Goal: Transaction & Acquisition: Book appointment/travel/reservation

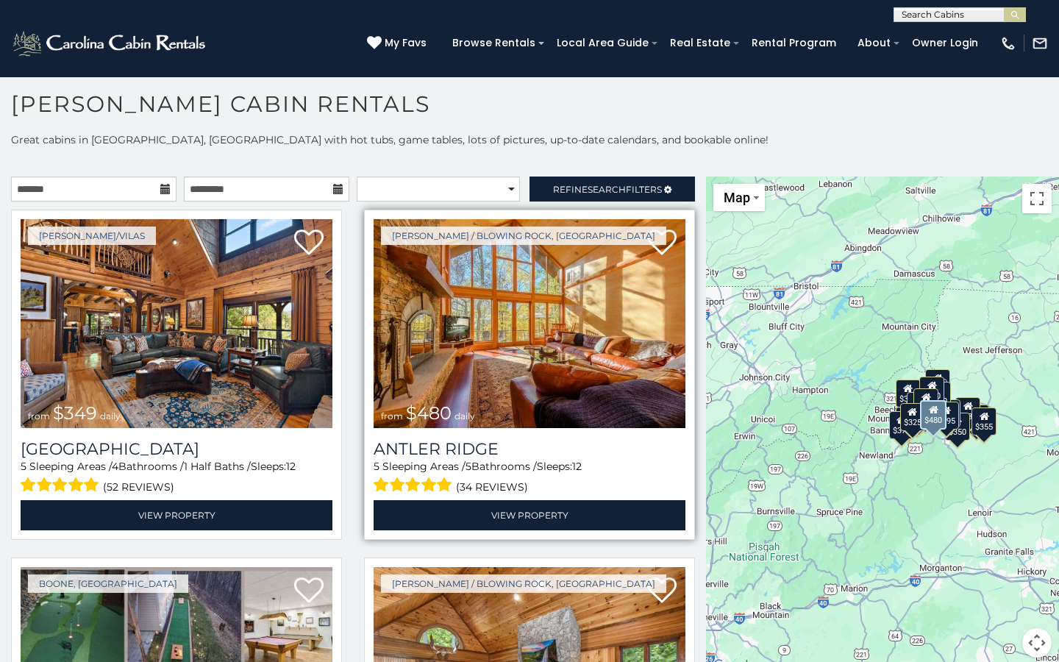
scroll to position [8, 0]
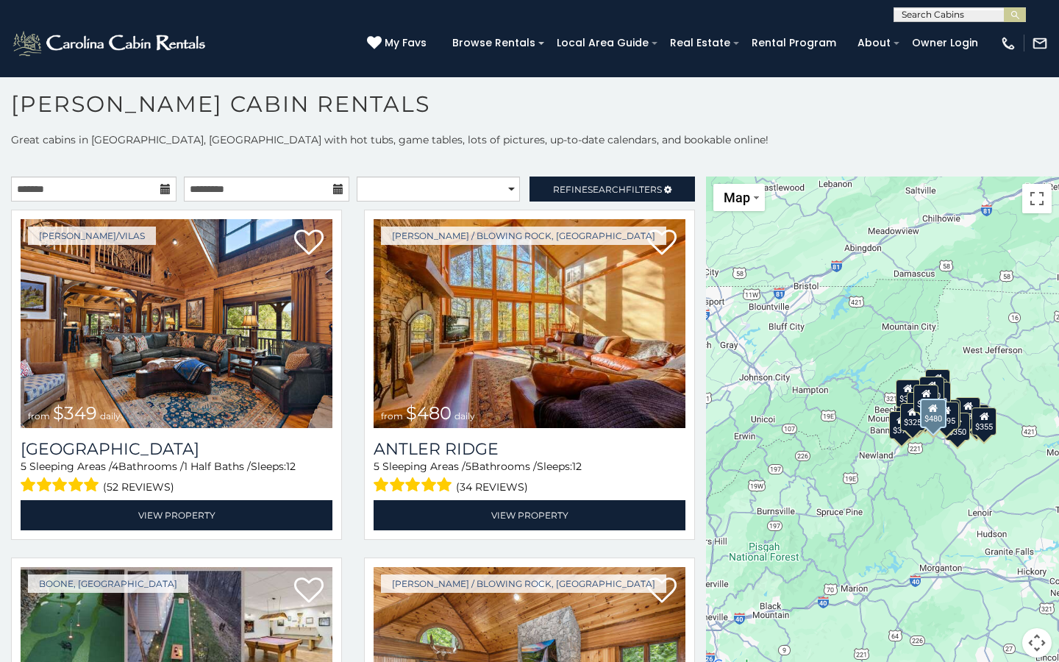
click at [353, 460] on div "[PERSON_NAME] / Blowing Rock, [GEOGRAPHIC_DATA] from $480 daily [GEOGRAPHIC_DAT…" at bounding box center [529, 379] width 353 height 339
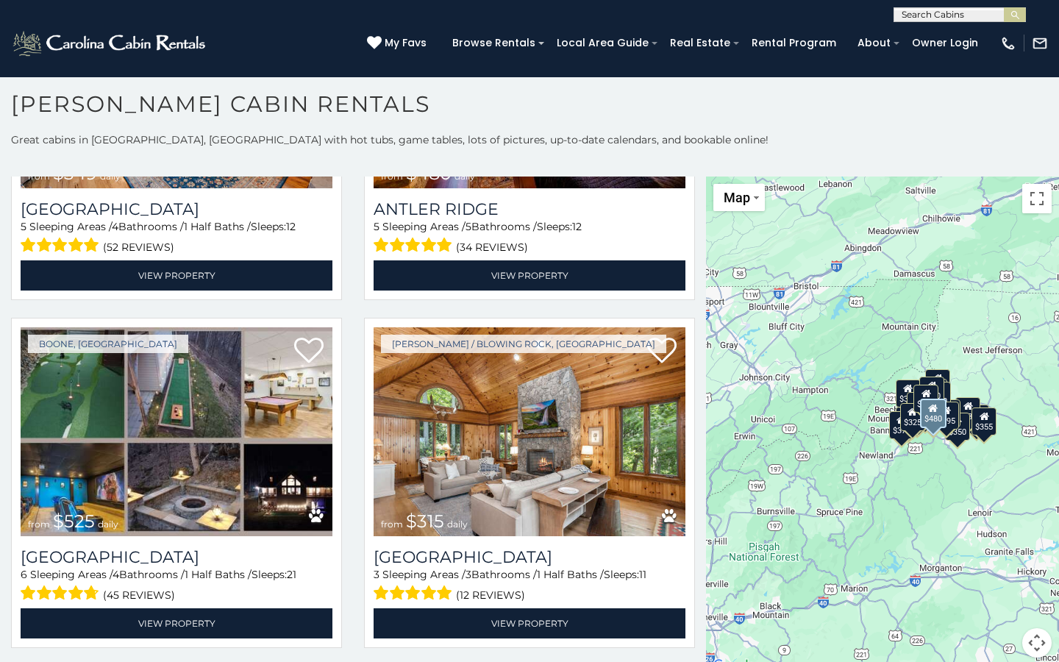
scroll to position [296, 0]
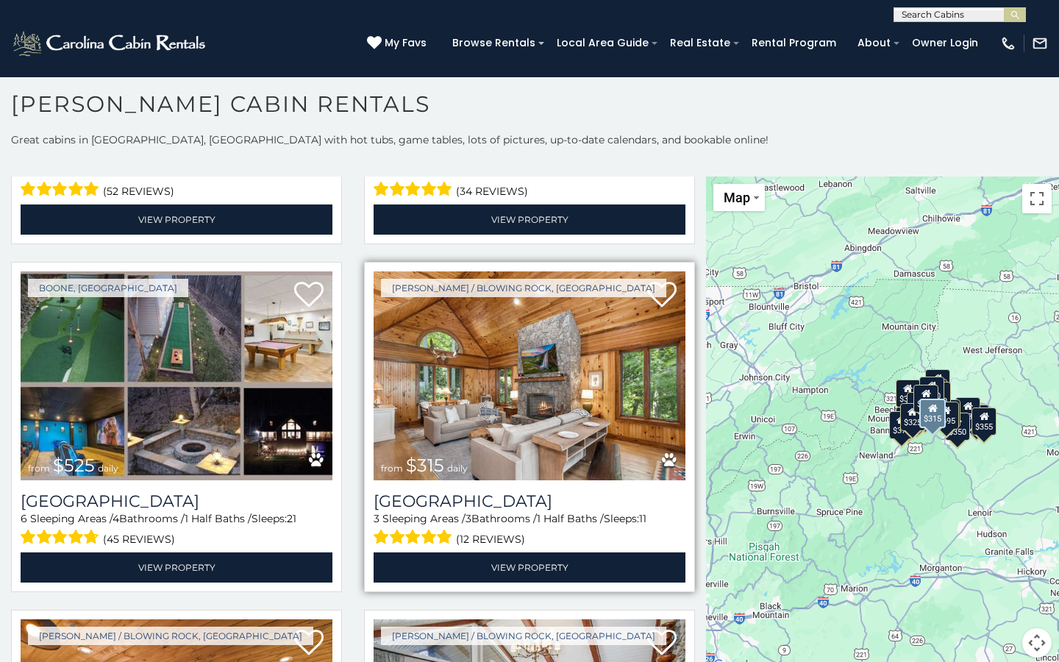
click at [470, 387] on img at bounding box center [530, 375] width 312 height 209
click at [523, 373] on img at bounding box center [530, 375] width 312 height 209
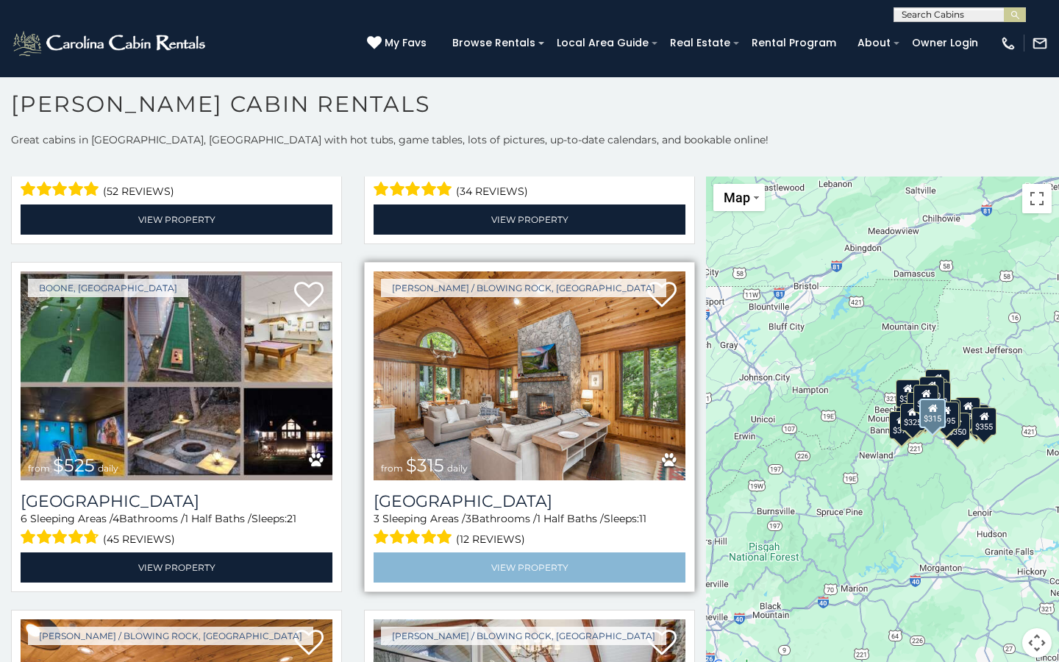
click at [533, 562] on link "View Property" at bounding box center [530, 567] width 312 height 30
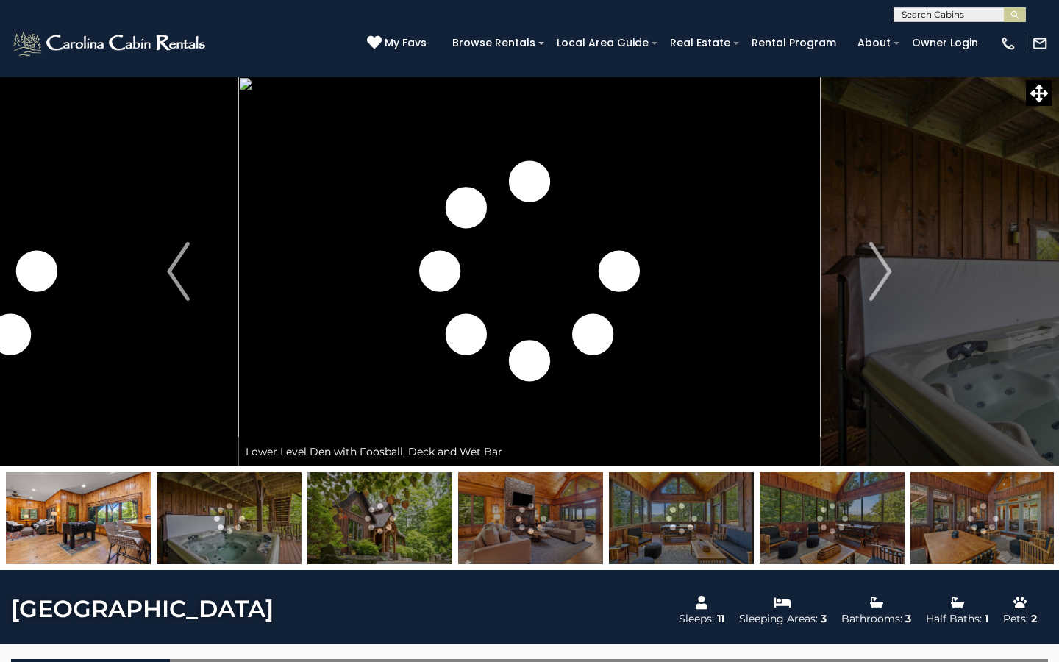
click at [253, 527] on img at bounding box center [229, 518] width 145 height 92
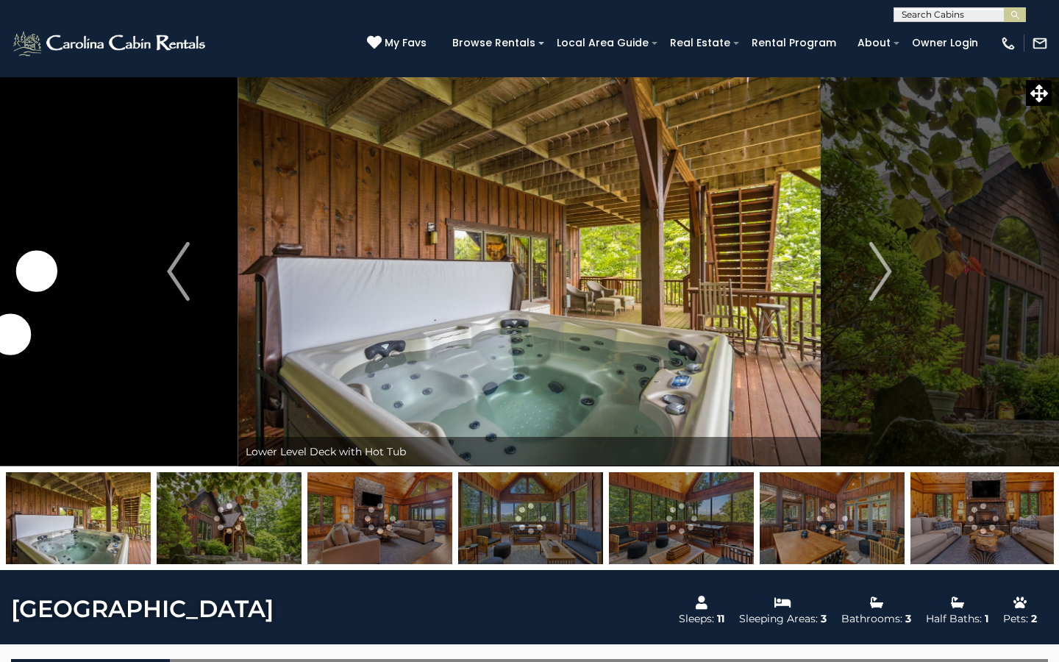
click at [238, 522] on img at bounding box center [229, 518] width 145 height 92
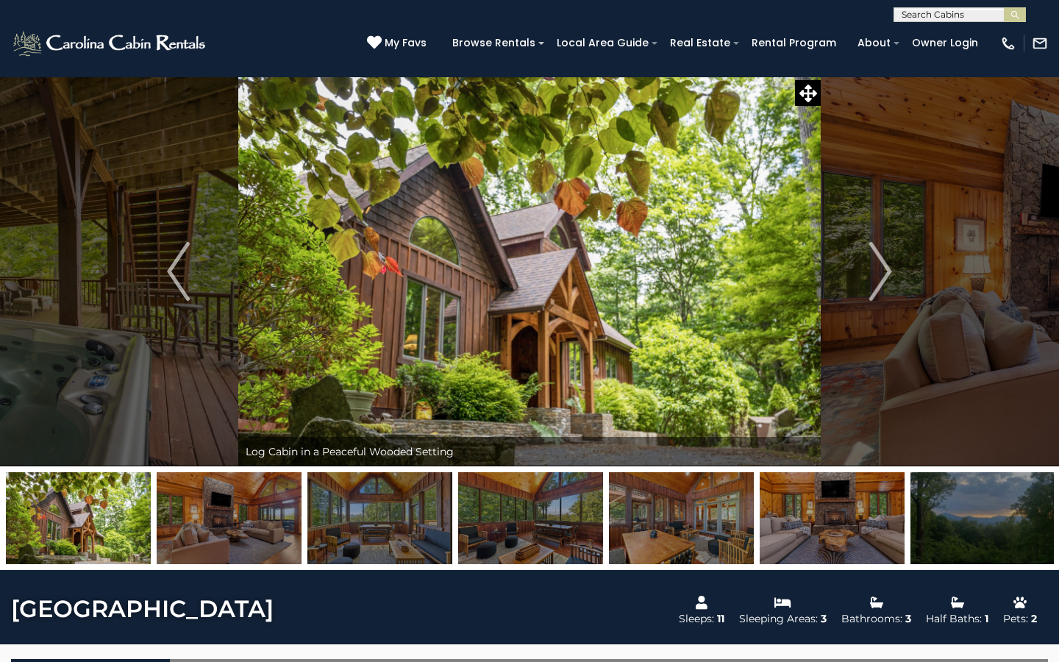
click at [202, 516] on img at bounding box center [229, 518] width 145 height 92
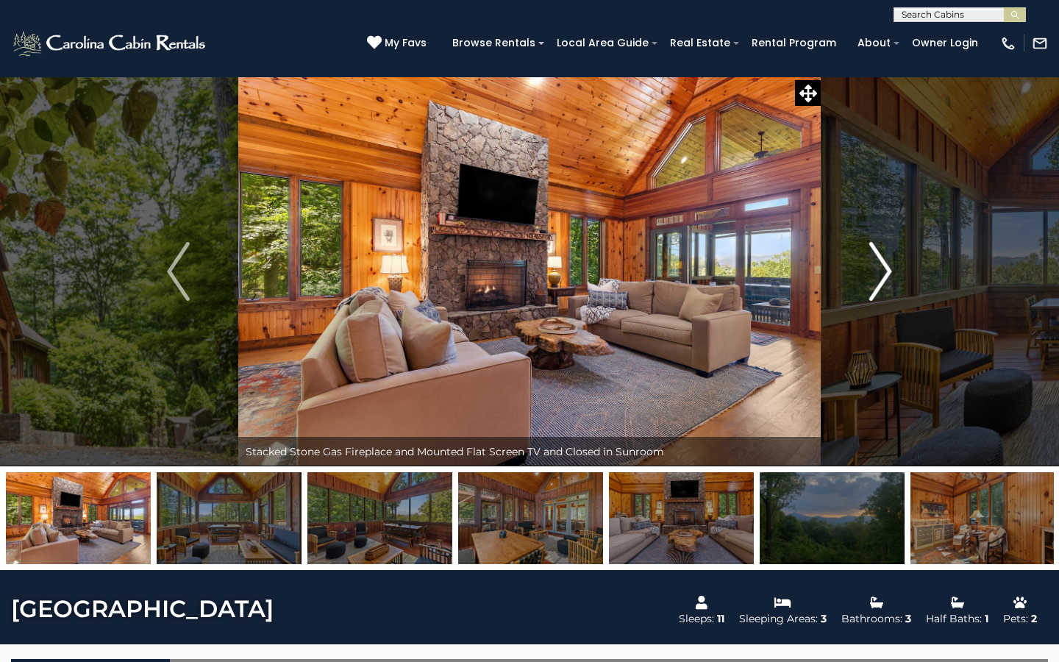
click at [881, 280] on img "Next" at bounding box center [881, 271] width 22 height 59
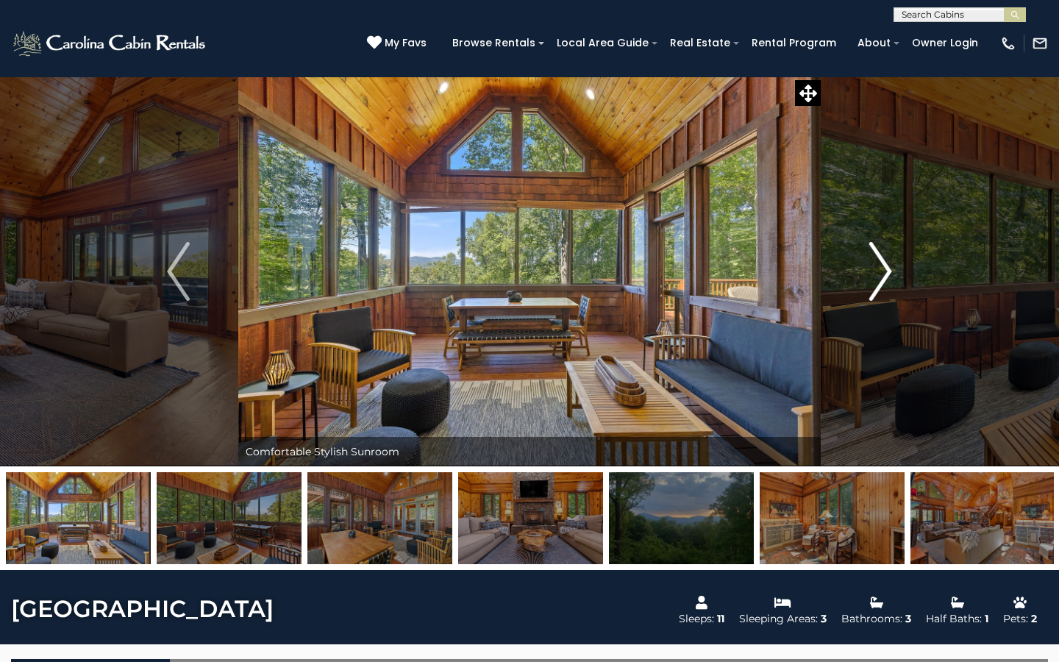
click at [884, 278] on img "Next" at bounding box center [881, 271] width 22 height 59
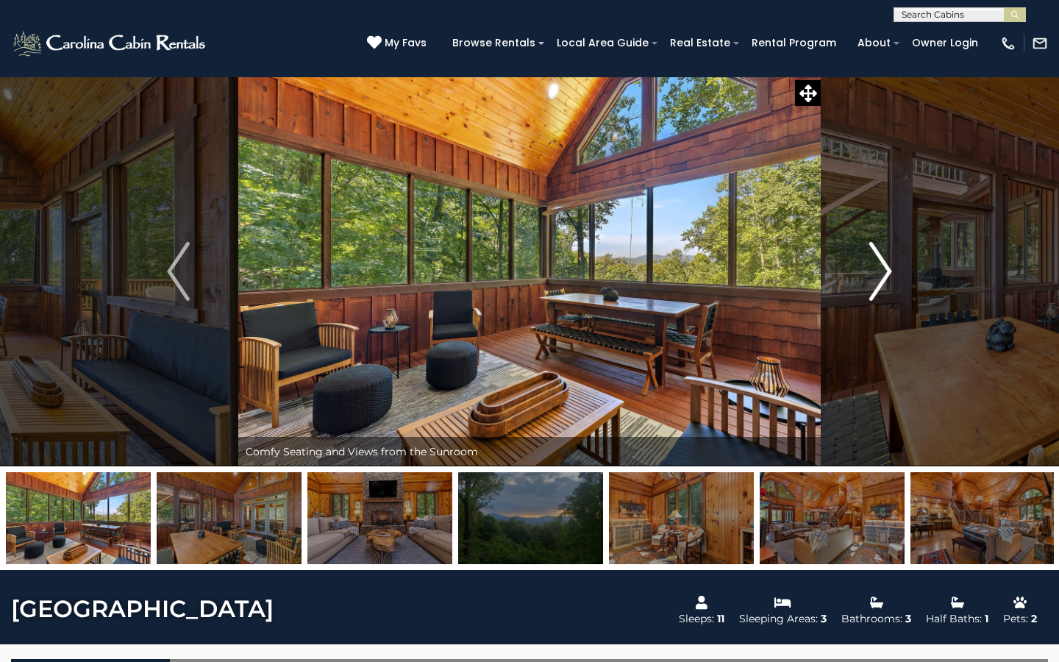
click at [882, 280] on img "Next" at bounding box center [881, 271] width 22 height 59
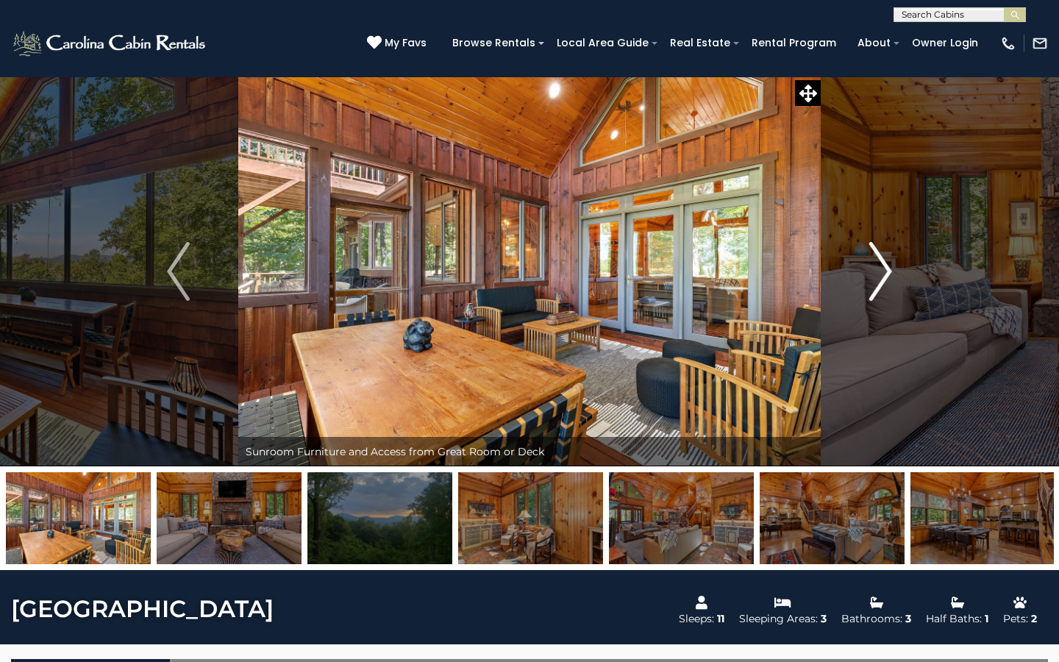
click at [880, 282] on img "Next" at bounding box center [881, 271] width 22 height 59
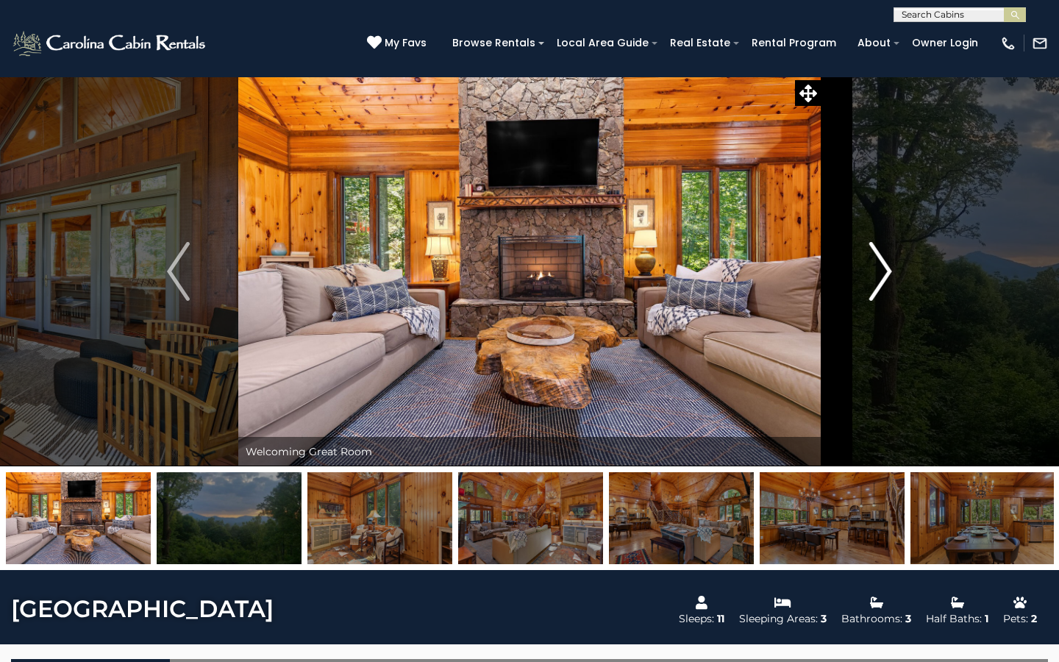
click at [881, 281] on img "Next" at bounding box center [881, 271] width 22 height 59
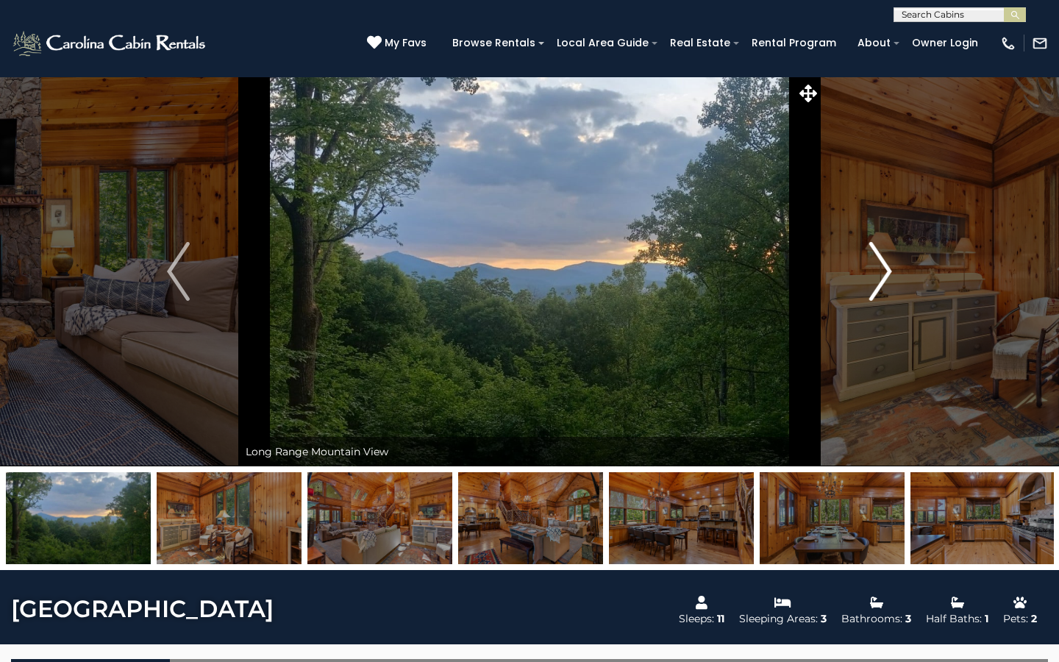
click at [889, 266] on img "Next" at bounding box center [881, 271] width 22 height 59
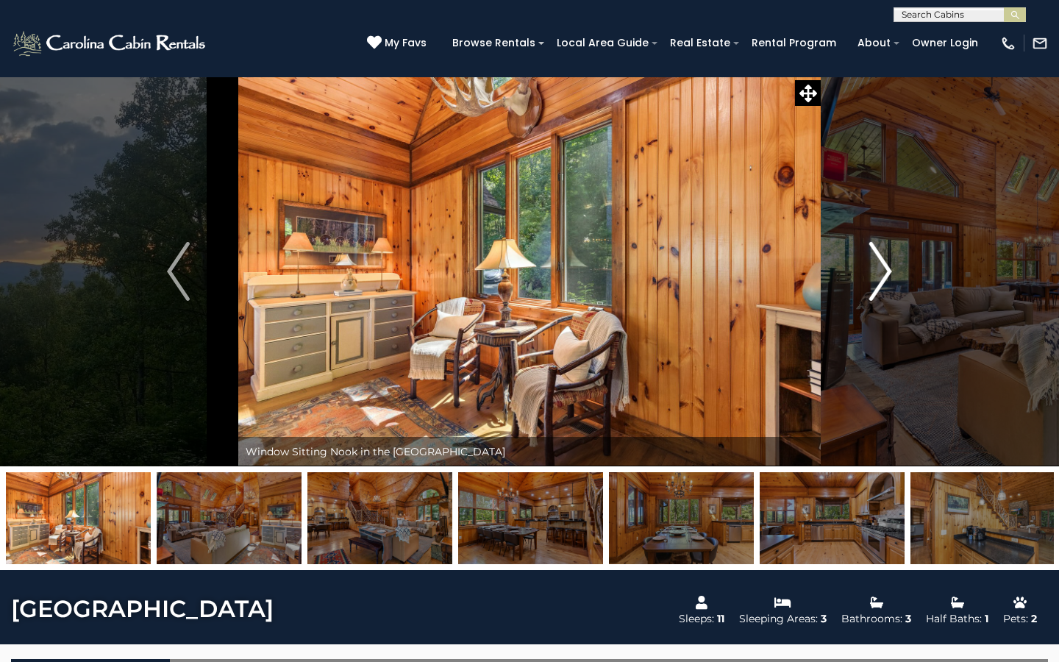
click at [892, 264] on img "Next" at bounding box center [881, 271] width 22 height 59
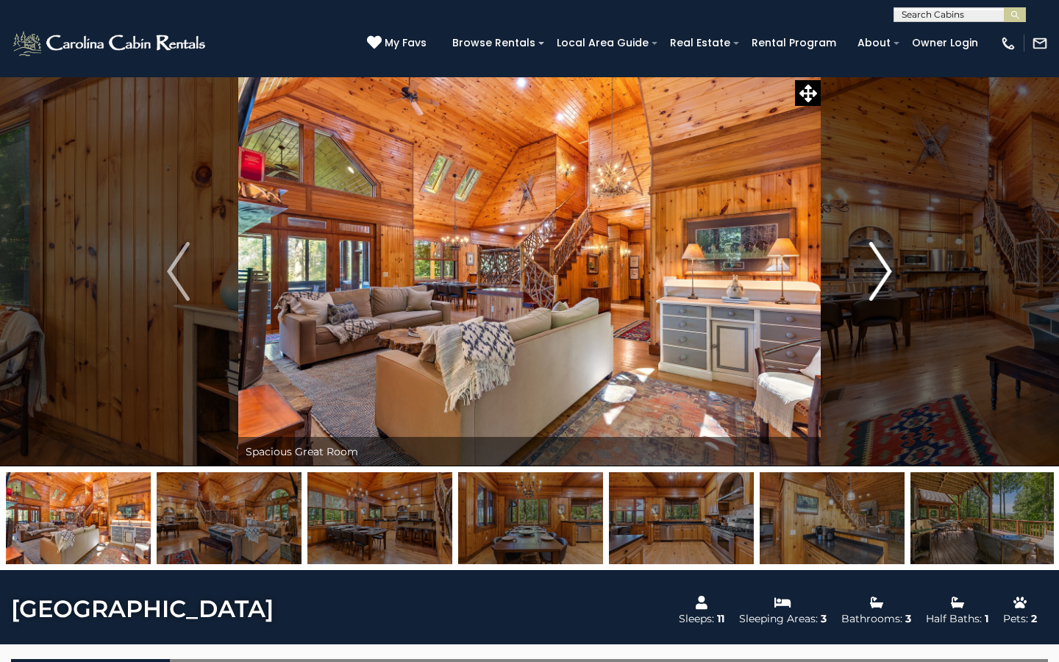
click at [886, 271] on img "Next" at bounding box center [881, 271] width 22 height 59
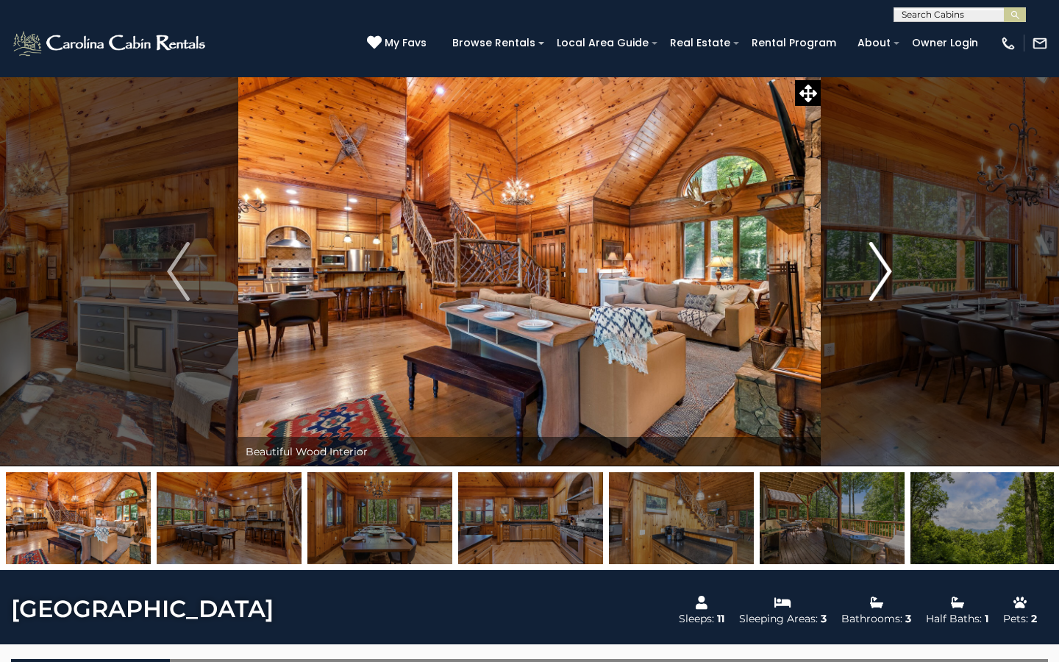
click at [883, 252] on img "Next" at bounding box center [881, 271] width 22 height 59
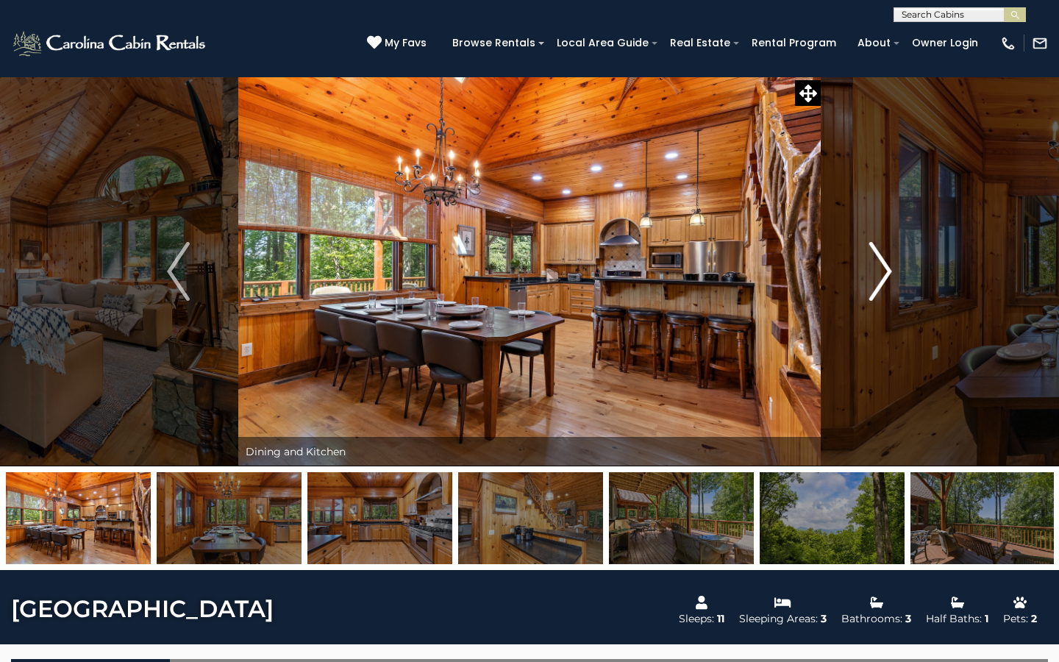
click at [887, 269] on img "Next" at bounding box center [881, 271] width 22 height 59
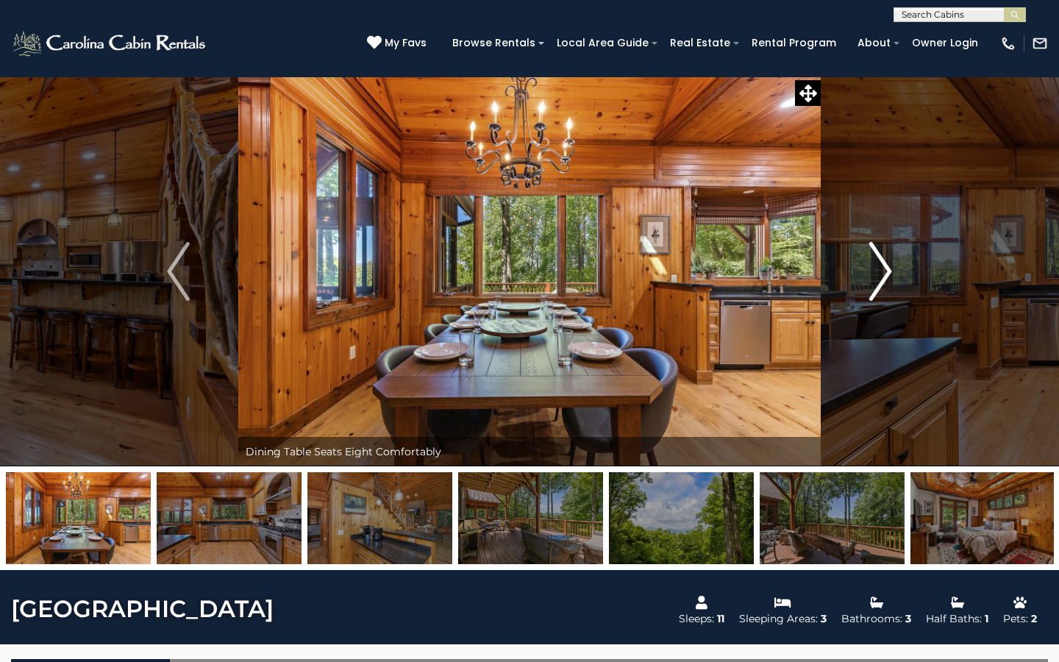
click at [886, 270] on img "Next" at bounding box center [881, 271] width 22 height 59
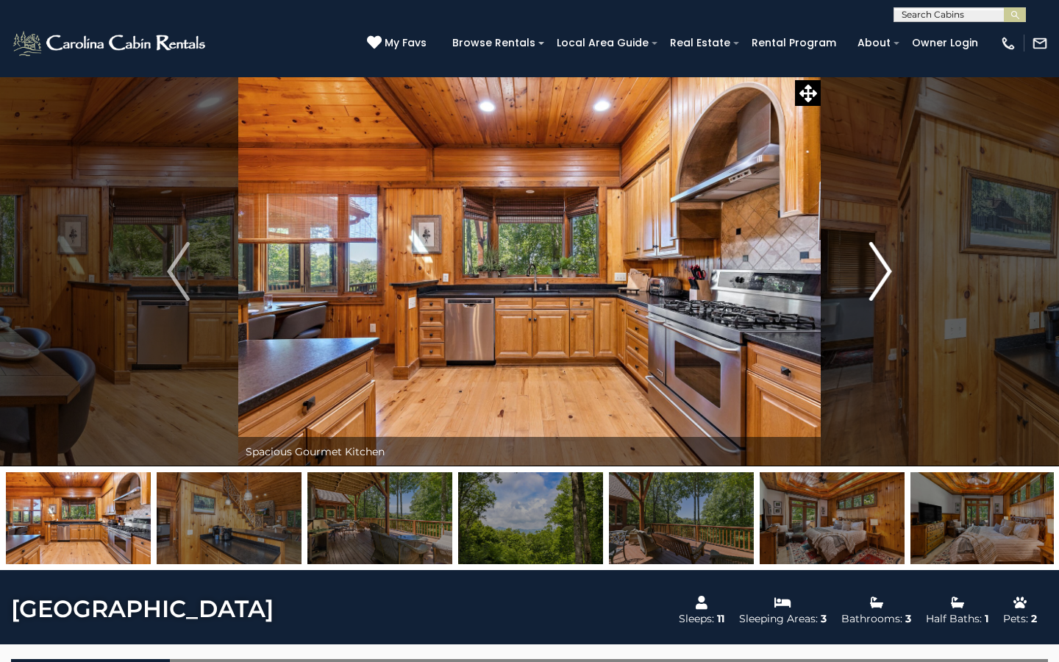
click at [887, 270] on img "Next" at bounding box center [881, 271] width 22 height 59
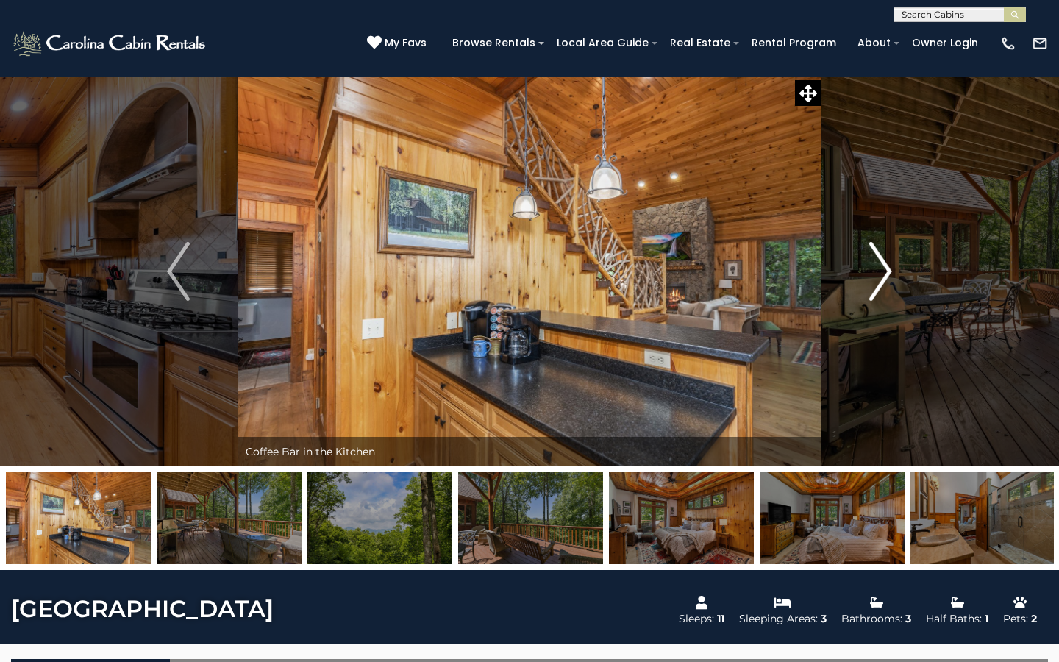
click at [871, 296] on img "Next" at bounding box center [881, 271] width 22 height 59
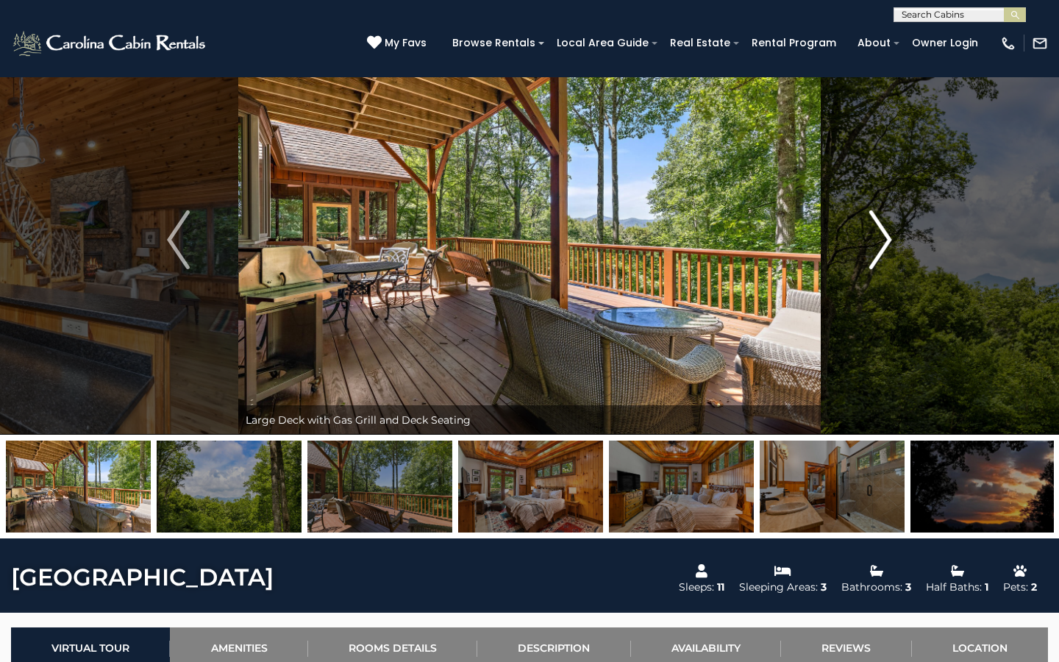
scroll to position [35, 0]
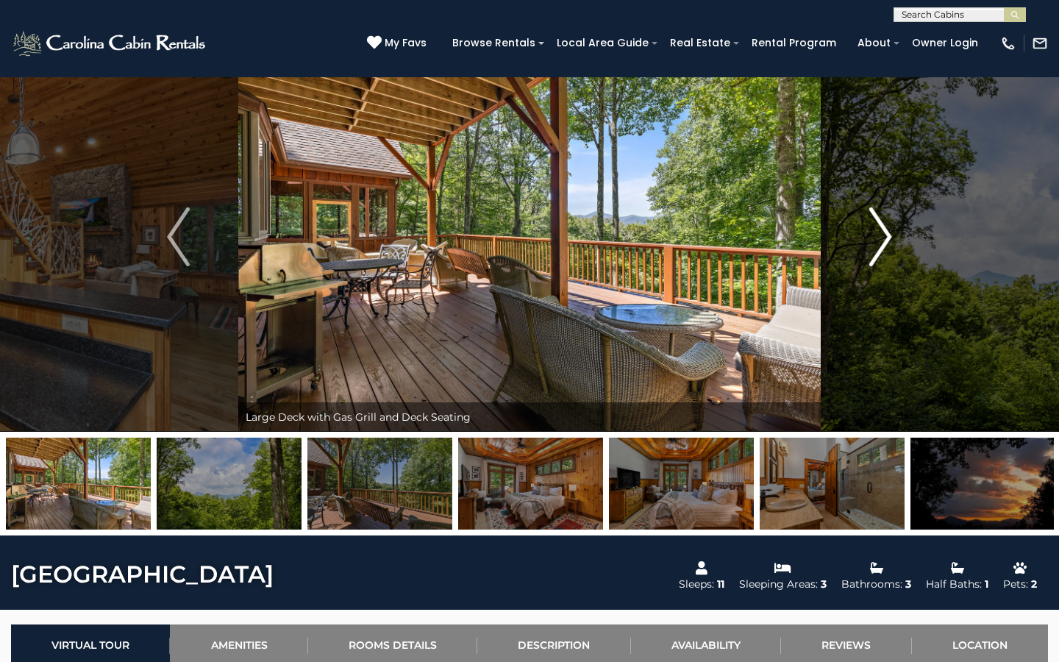
click at [889, 233] on img "Next" at bounding box center [881, 236] width 22 height 59
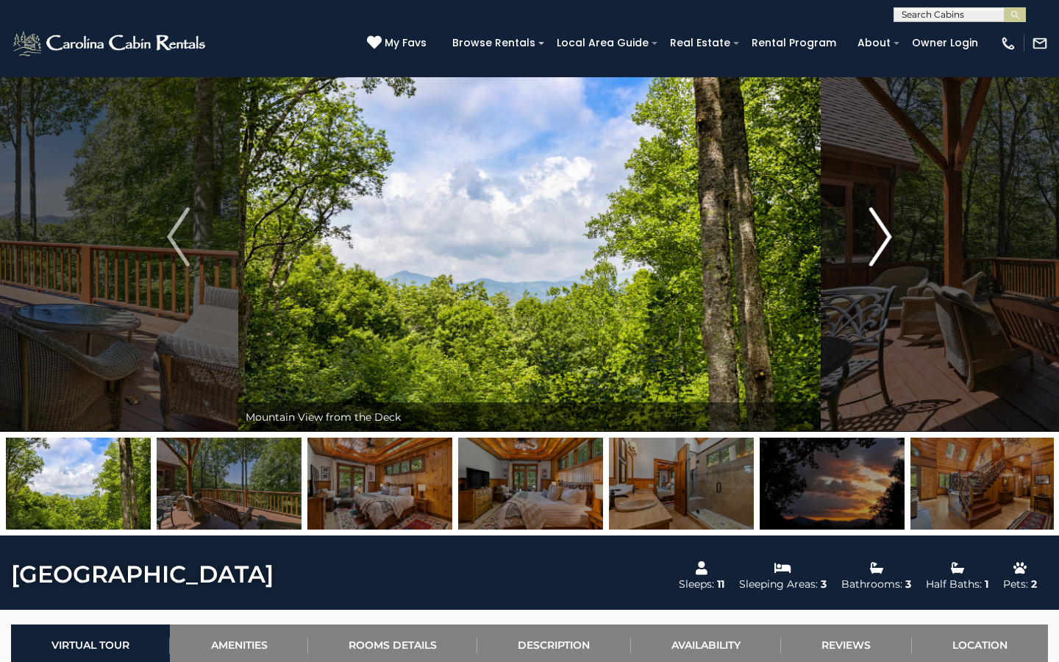
click at [889, 235] on img "Next" at bounding box center [881, 236] width 22 height 59
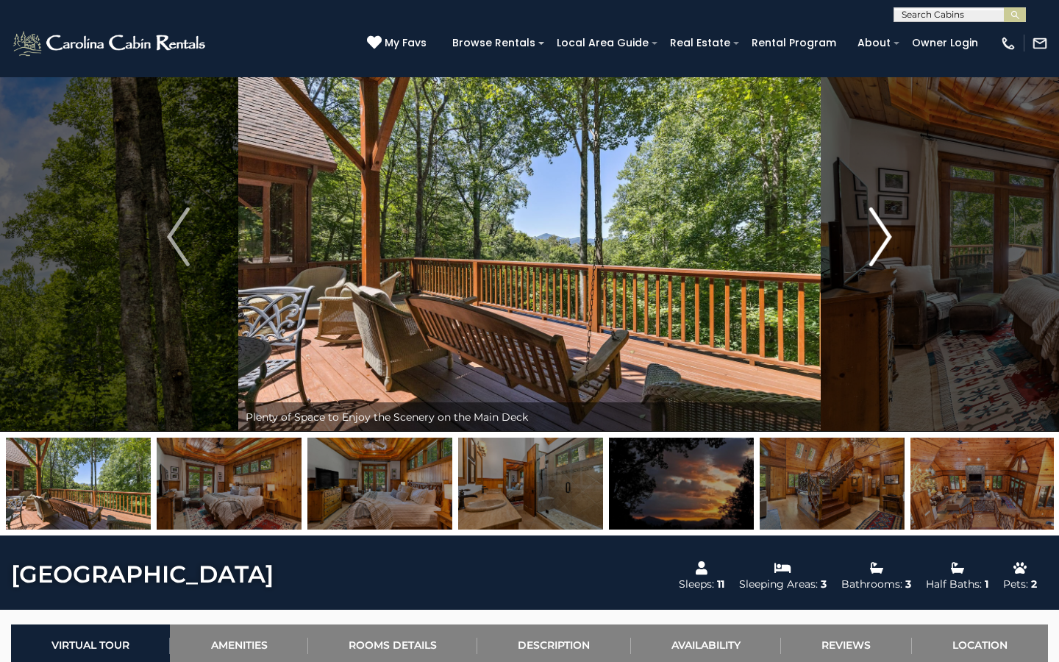
click at [889, 235] on img "Next" at bounding box center [881, 236] width 22 height 59
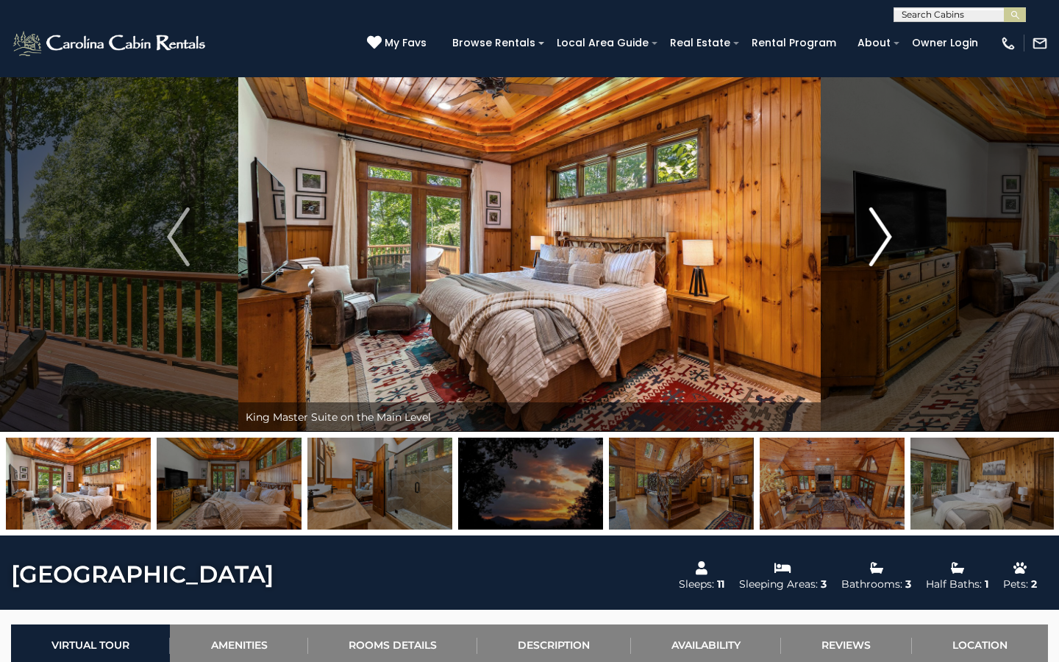
click at [889, 235] on img "Next" at bounding box center [881, 236] width 22 height 59
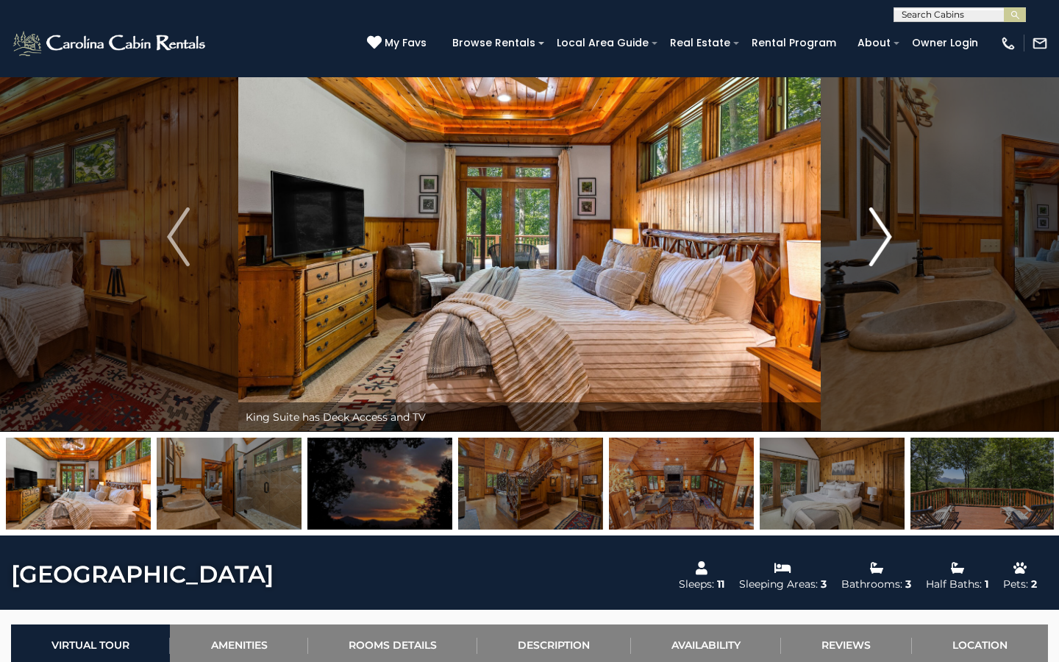
click at [886, 232] on img "Next" at bounding box center [881, 236] width 22 height 59
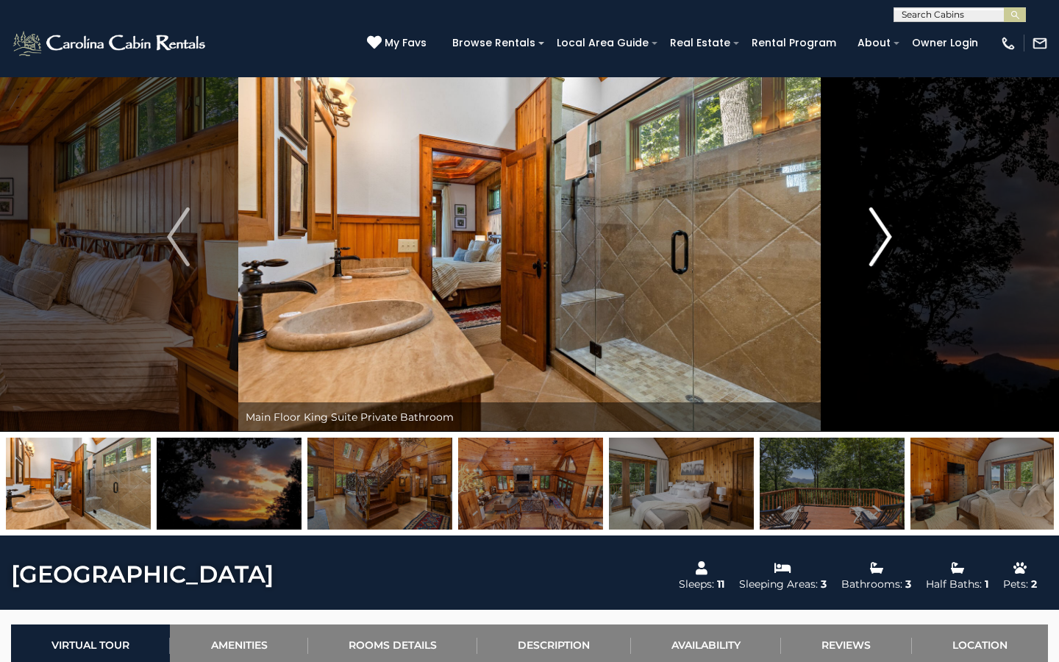
click at [883, 236] on img "Next" at bounding box center [881, 236] width 22 height 59
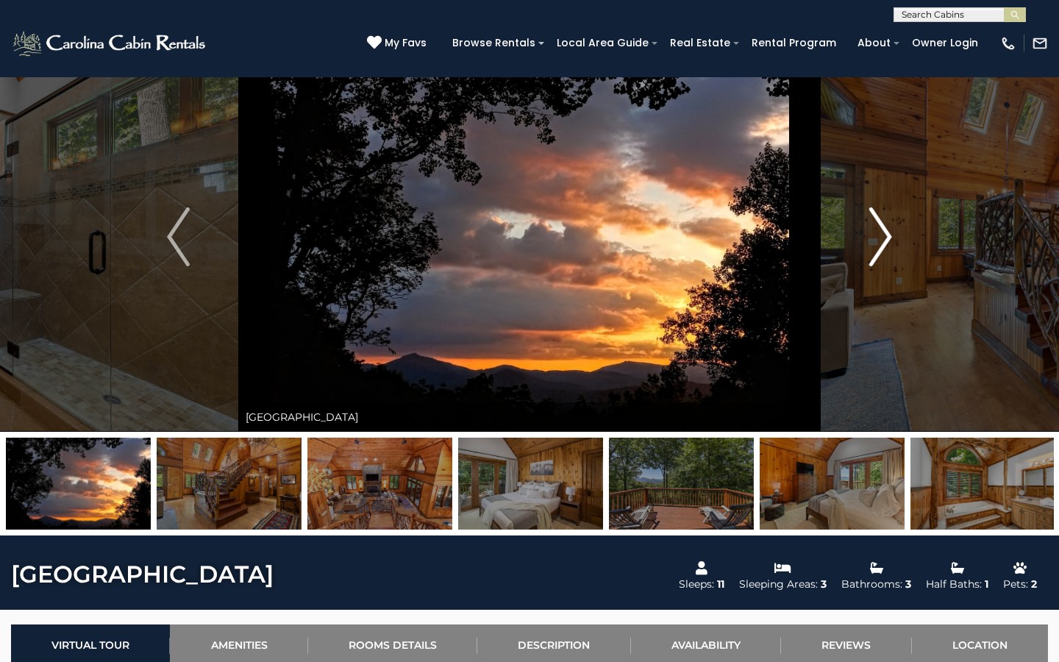
click at [887, 233] on img "Next" at bounding box center [881, 236] width 22 height 59
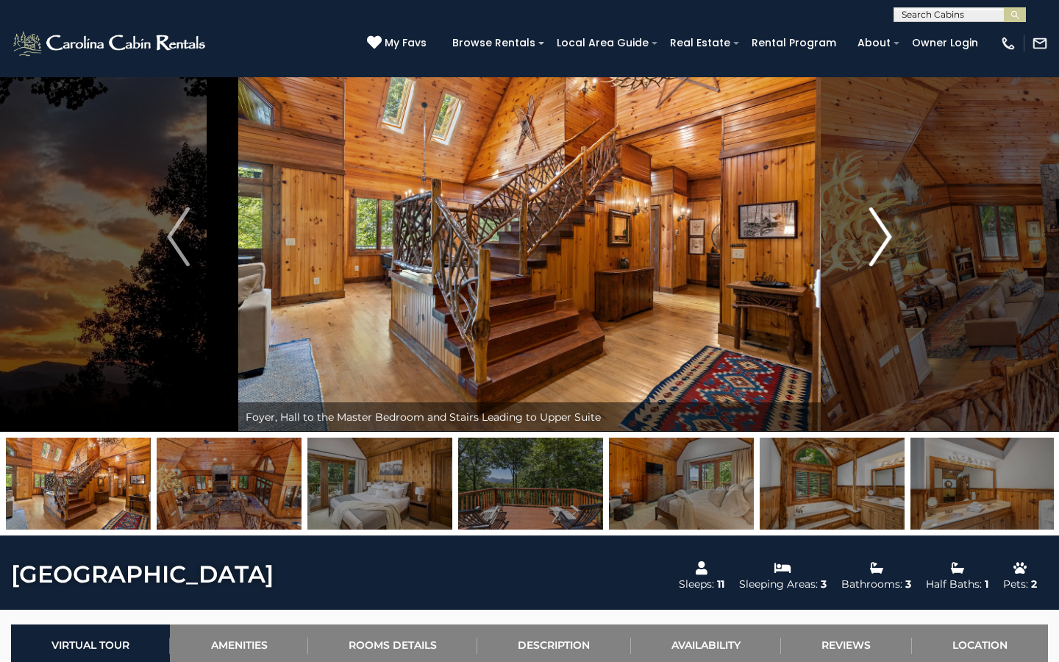
click at [886, 236] on img "Next" at bounding box center [881, 236] width 22 height 59
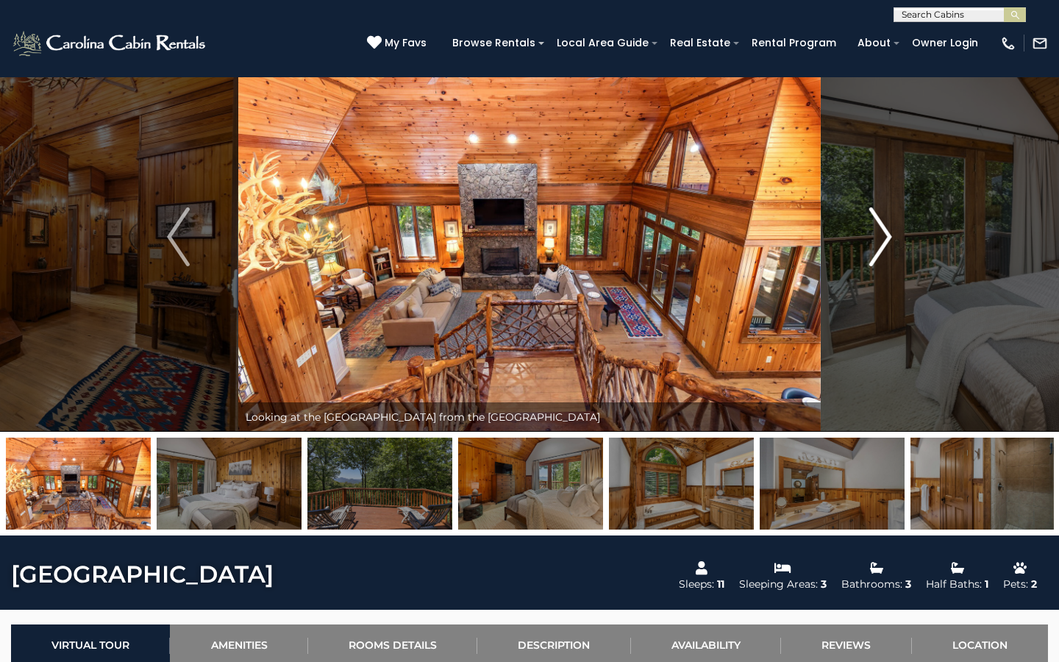
click at [884, 239] on img "Next" at bounding box center [881, 236] width 22 height 59
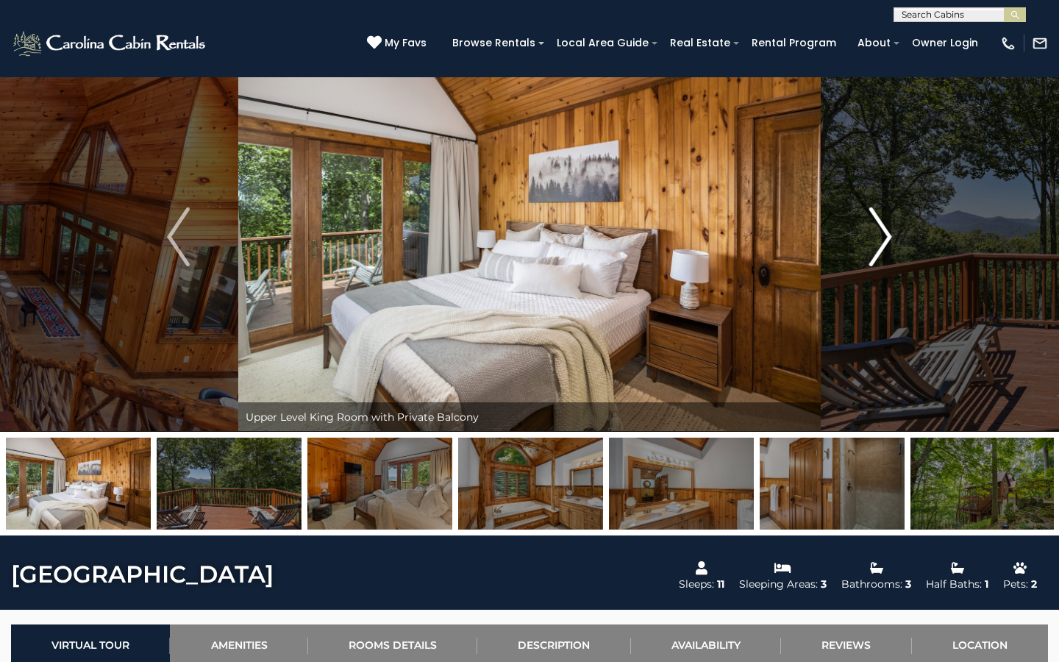
click at [881, 242] on img "Next" at bounding box center [881, 236] width 22 height 59
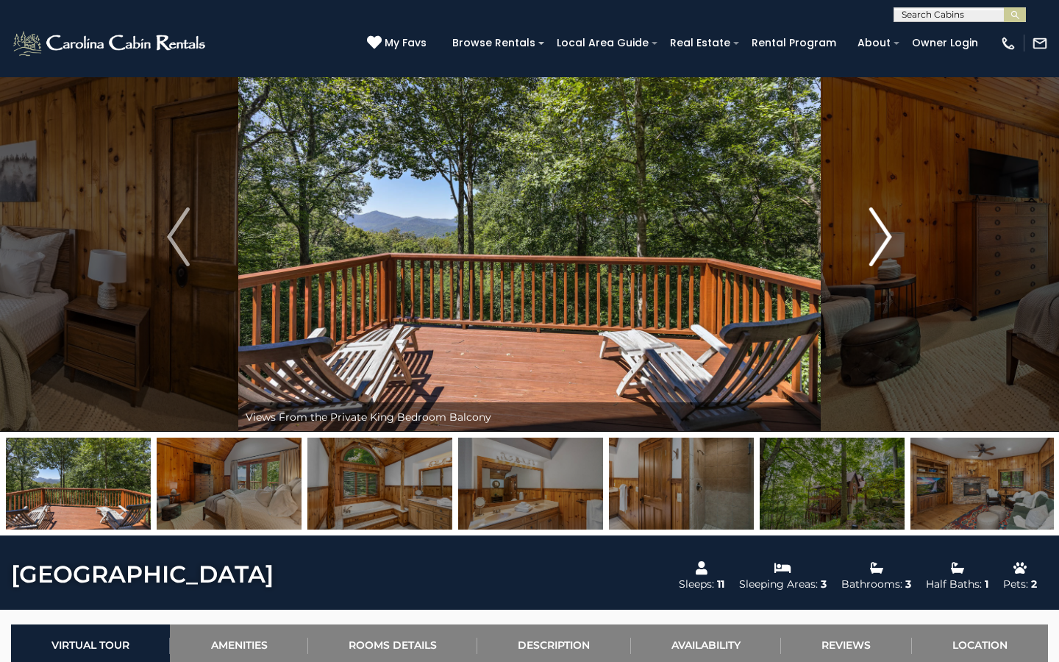
click at [888, 233] on img "Next" at bounding box center [881, 236] width 22 height 59
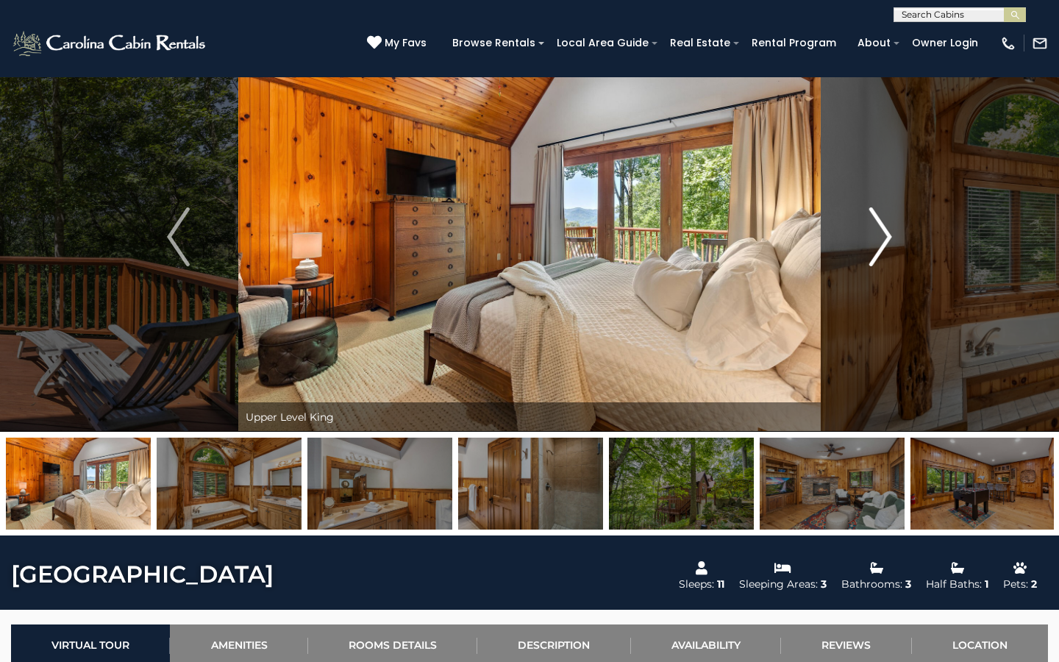
click at [882, 241] on img "Next" at bounding box center [881, 236] width 22 height 59
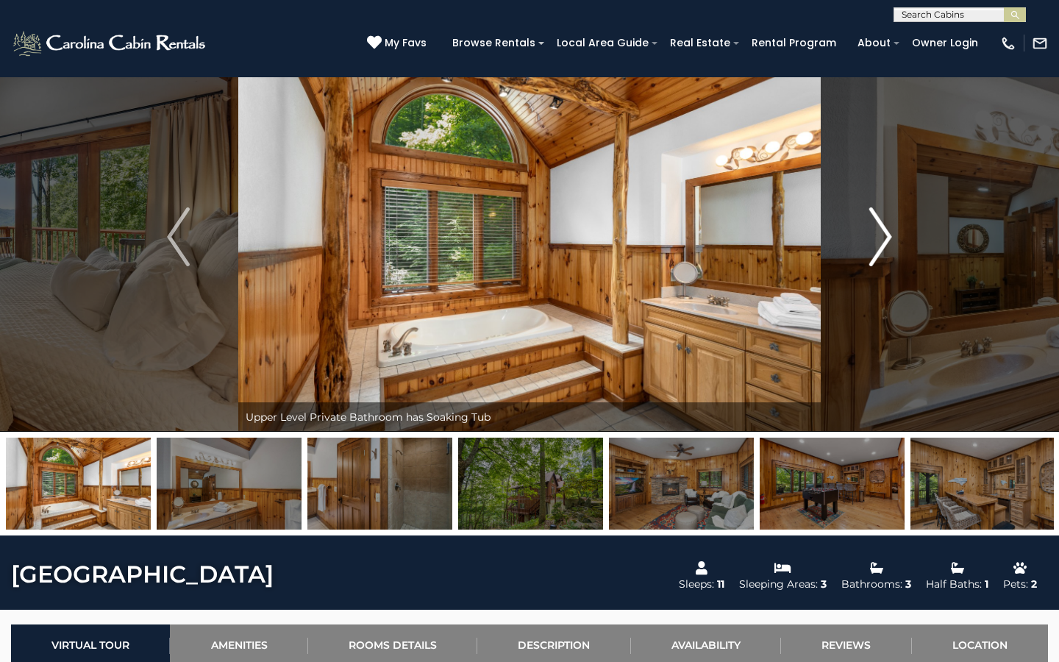
click at [890, 235] on img "Next" at bounding box center [881, 236] width 22 height 59
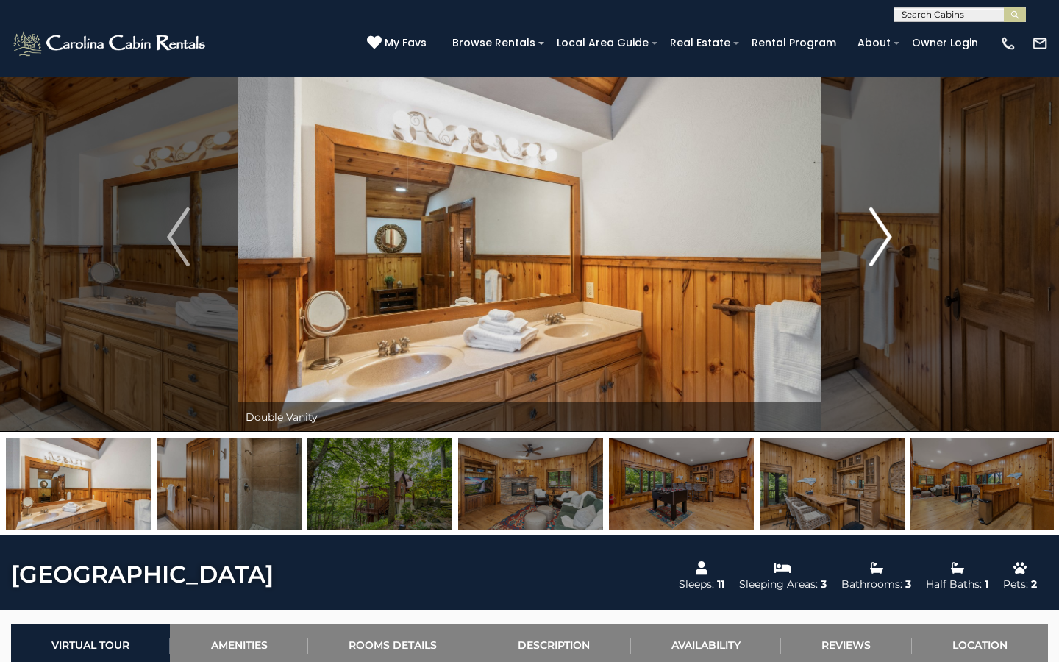
click at [891, 235] on img "Next" at bounding box center [881, 236] width 22 height 59
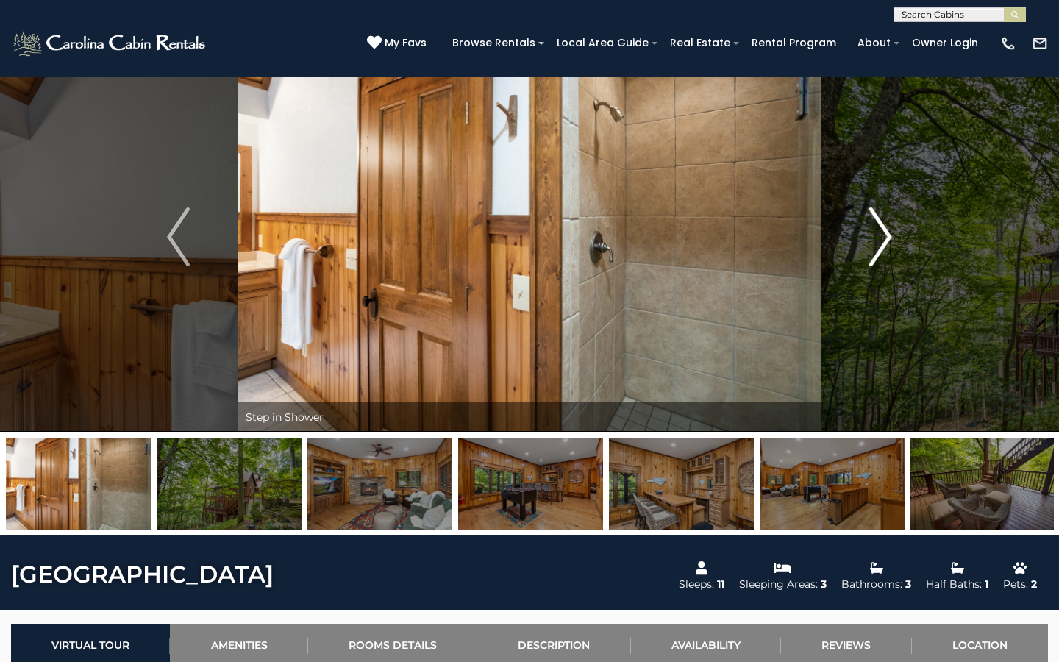
click at [888, 232] on img "Next" at bounding box center [881, 236] width 22 height 59
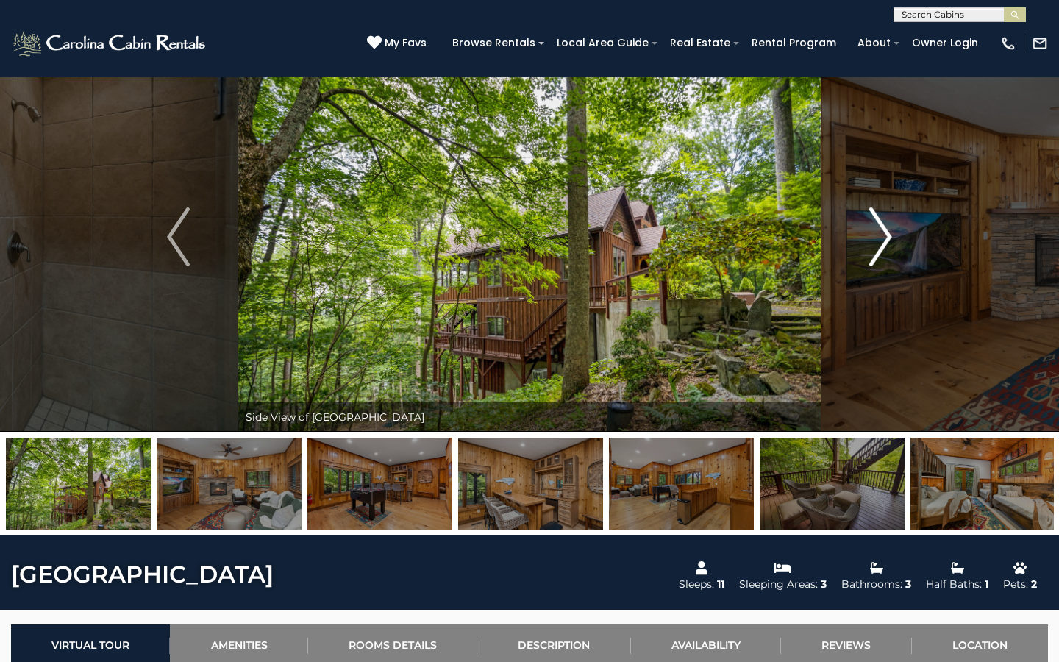
click at [888, 232] on img "Next" at bounding box center [881, 236] width 22 height 59
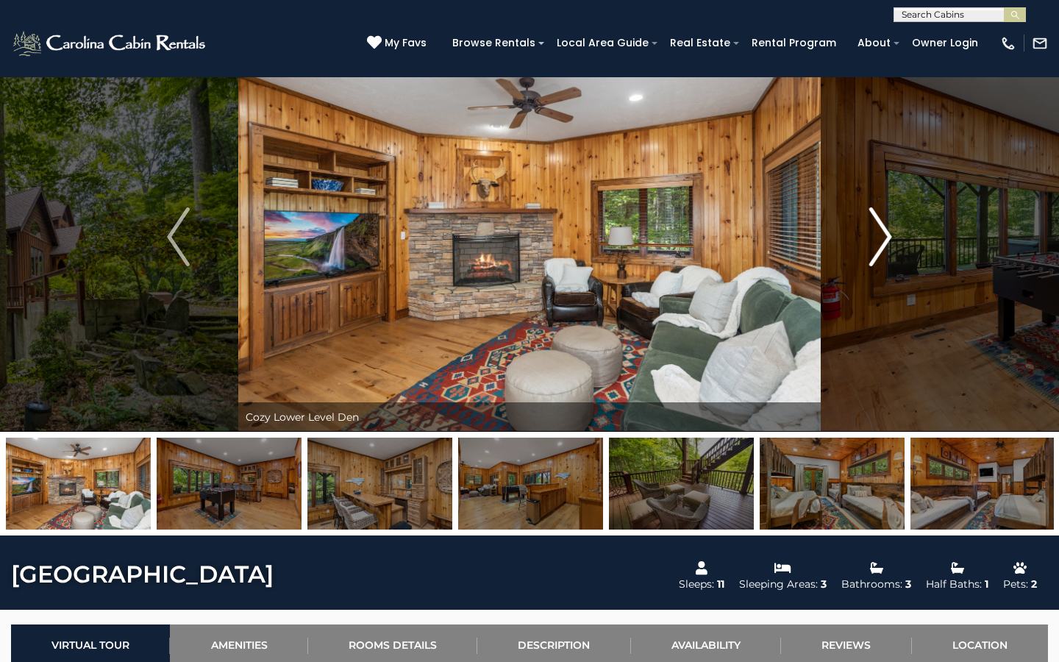
click at [889, 234] on img "Next" at bounding box center [881, 236] width 22 height 59
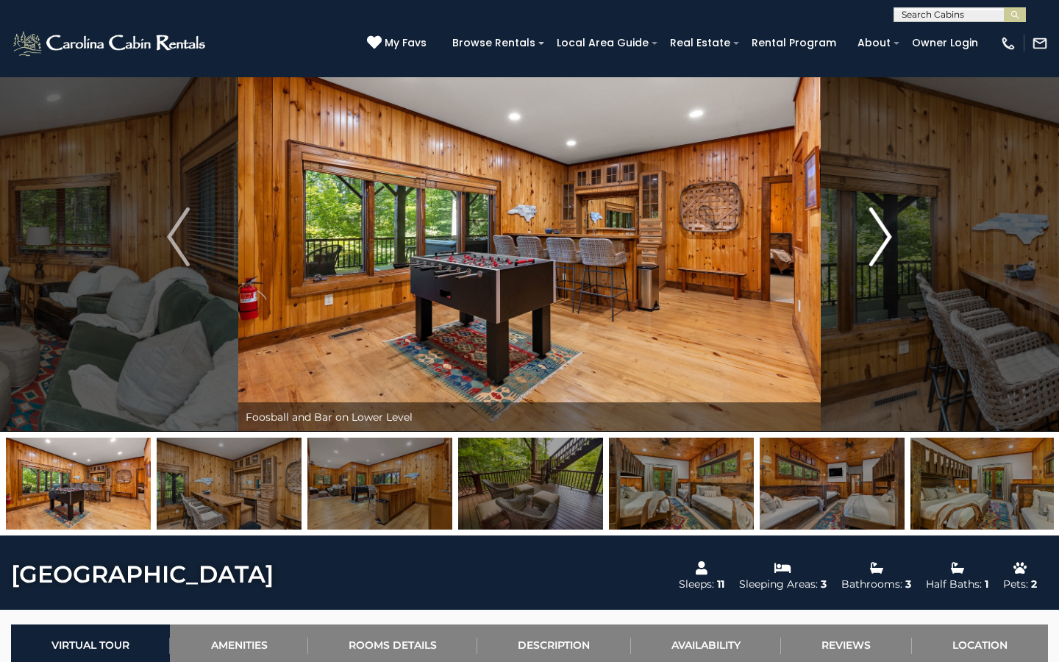
click at [889, 234] on img "Next" at bounding box center [881, 236] width 22 height 59
